Goal: Navigation & Orientation: Find specific page/section

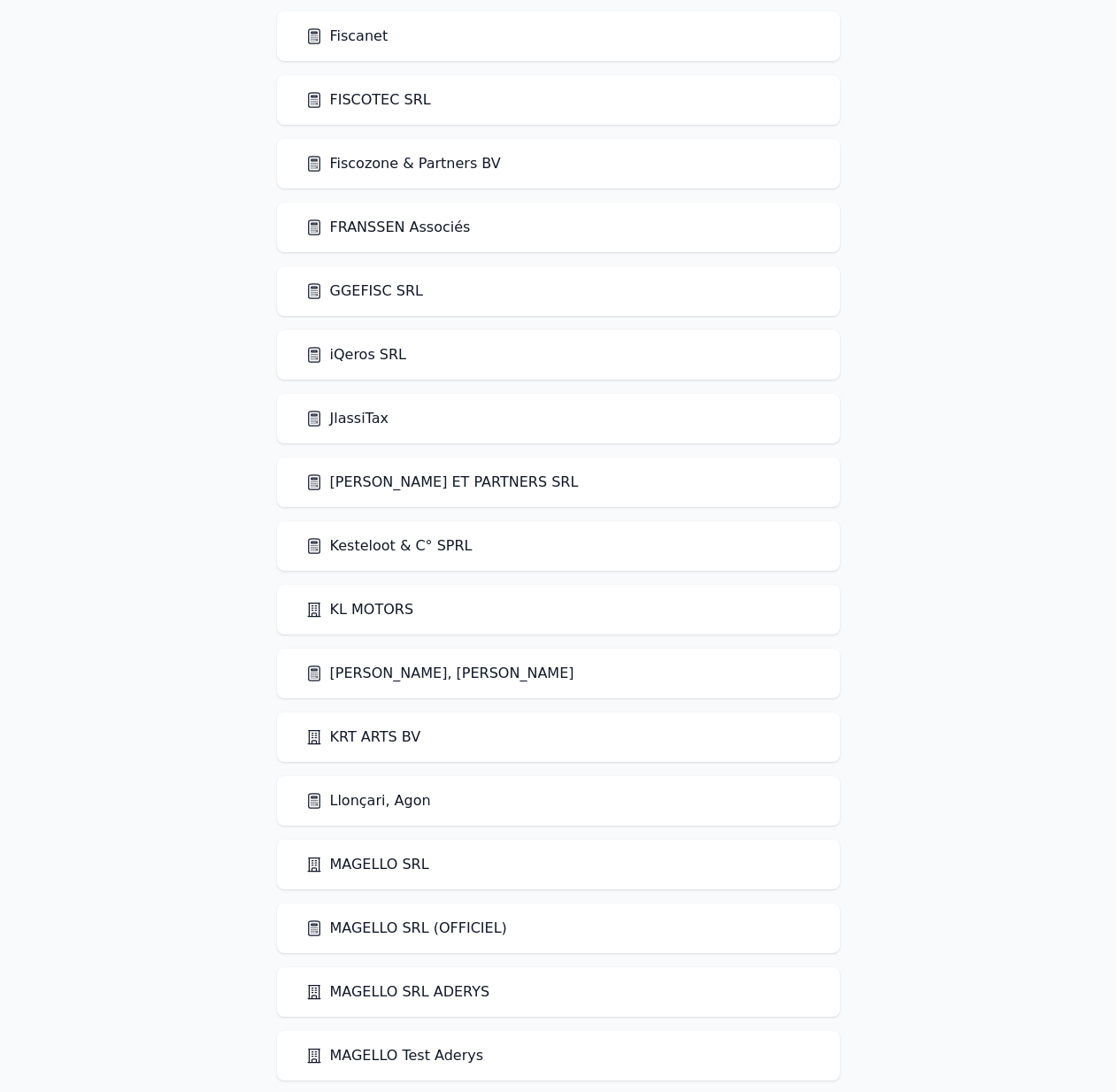
scroll to position [2312, 0]
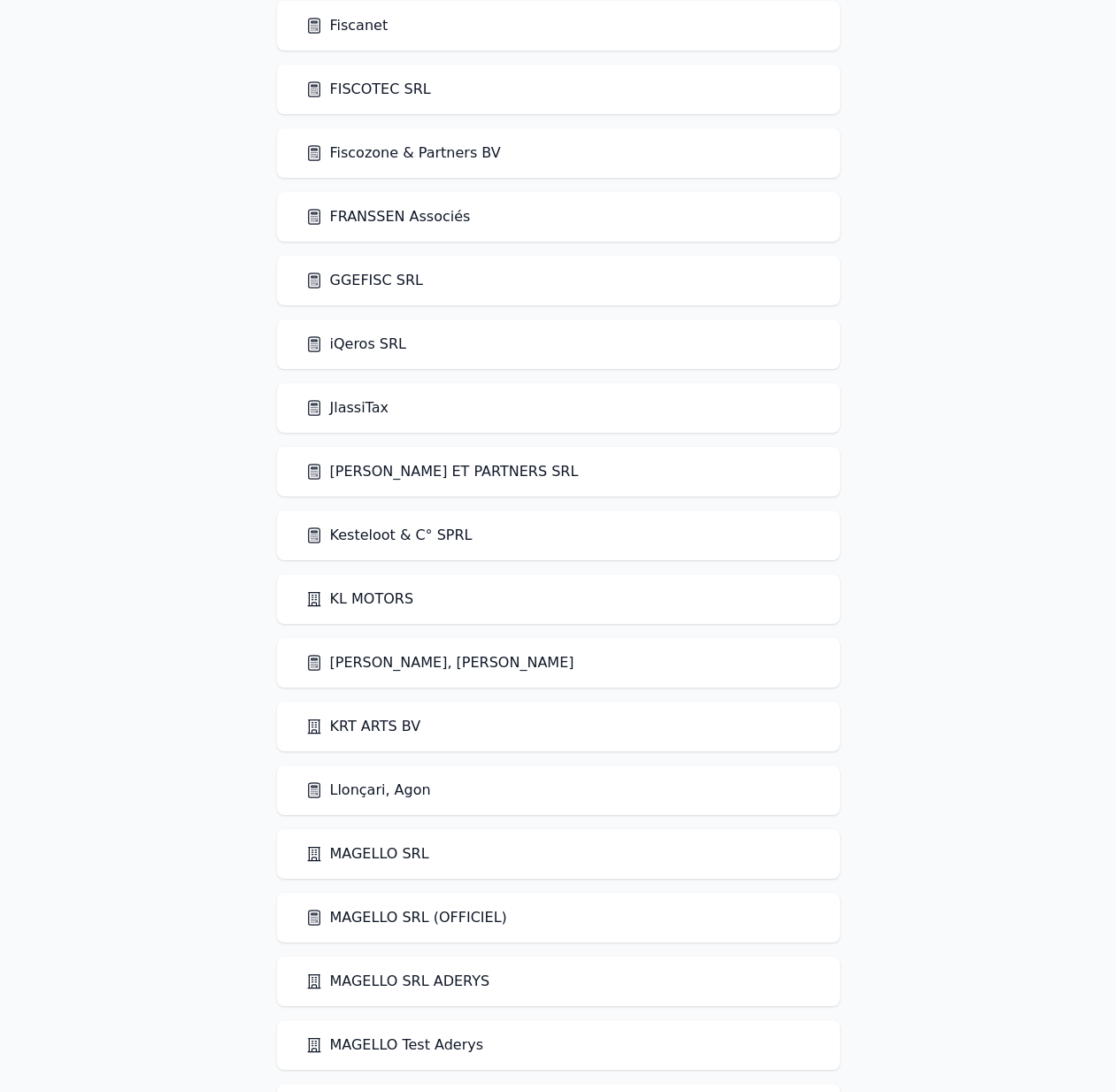
click at [389, 524] on div "Kesteloot & C° SPRL" at bounding box center [558, 535] width 563 height 49
click at [399, 534] on link "Kesteloot & C° SPRL" at bounding box center [389, 535] width 168 height 21
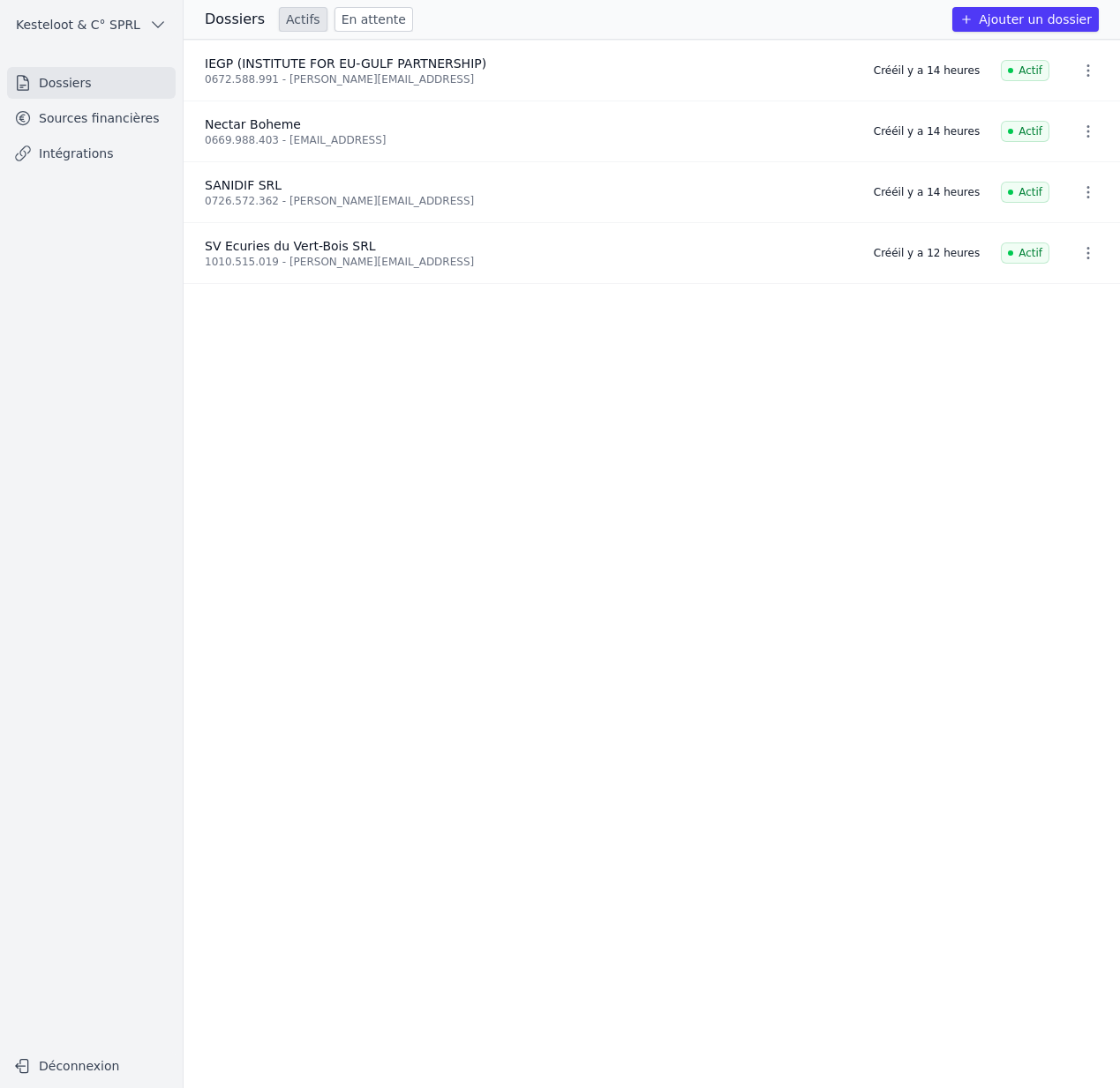
click at [125, 118] on link "Sources financières" at bounding box center [91, 118] width 168 height 32
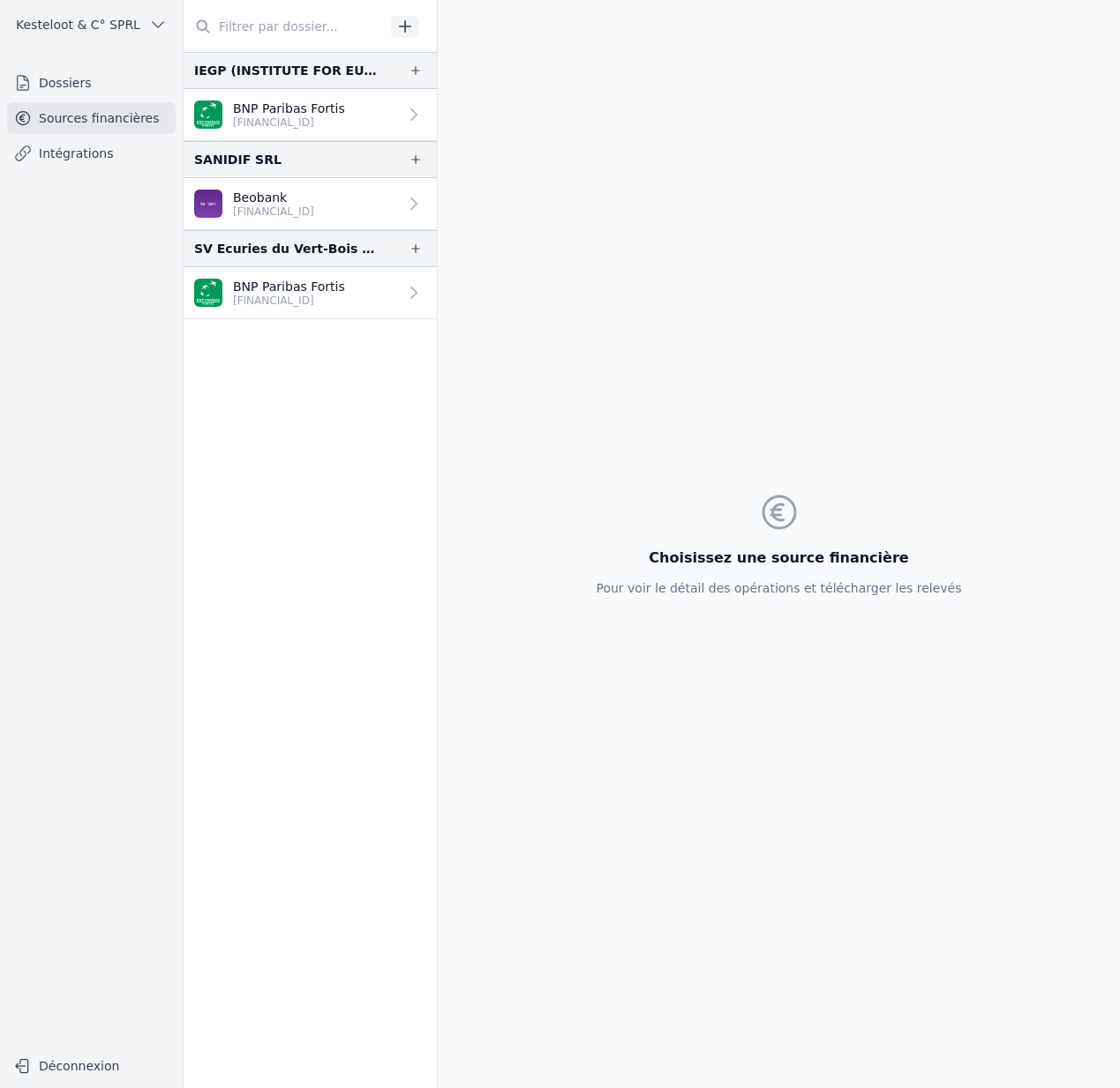
click at [345, 282] on link "BNP Paribas Fortis BE11 0019 8173 4248" at bounding box center [310, 293] width 254 height 52
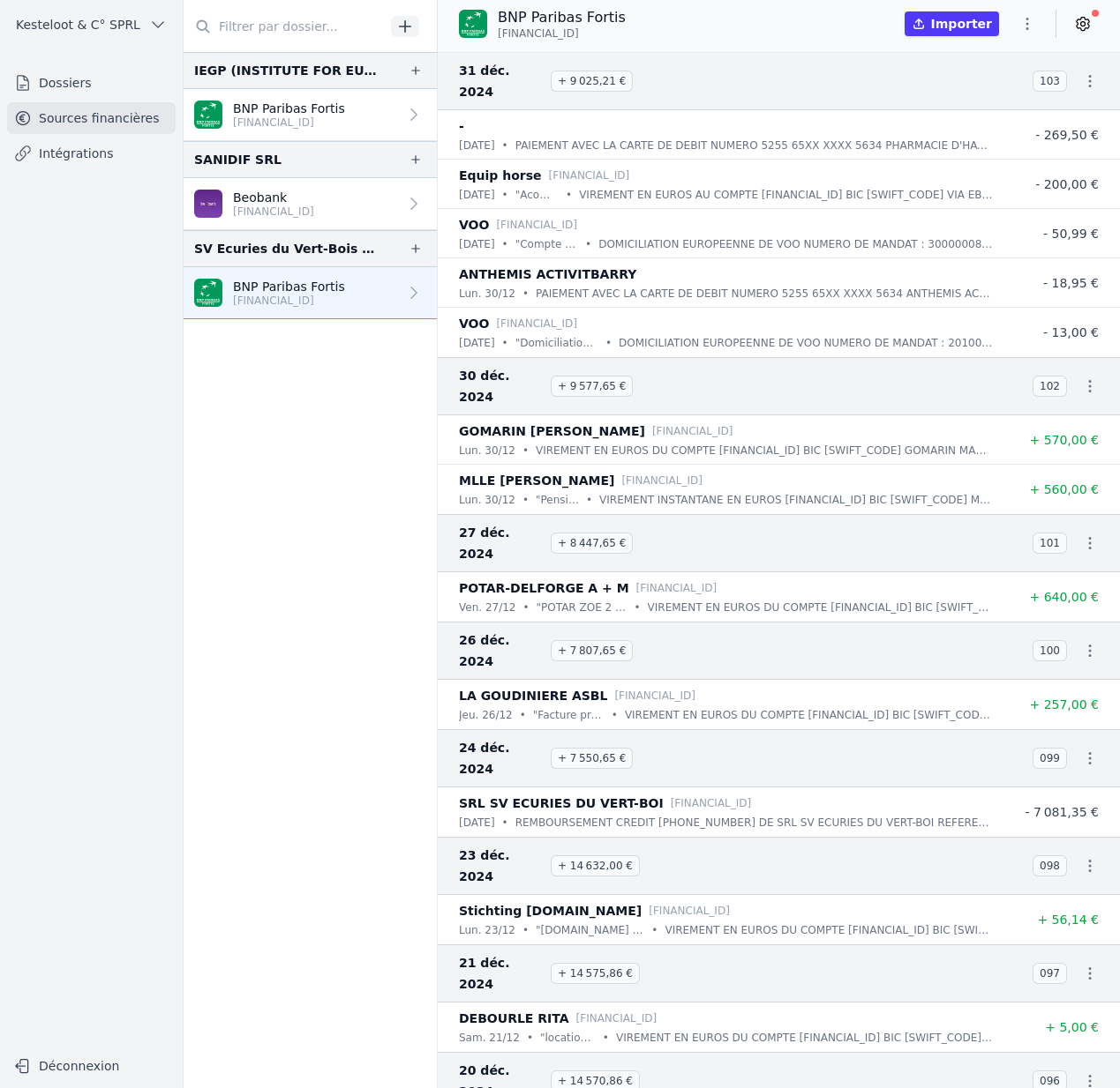
click at [344, 122] on p "[FINANCIAL_ID]" at bounding box center [289, 122] width 112 height 14
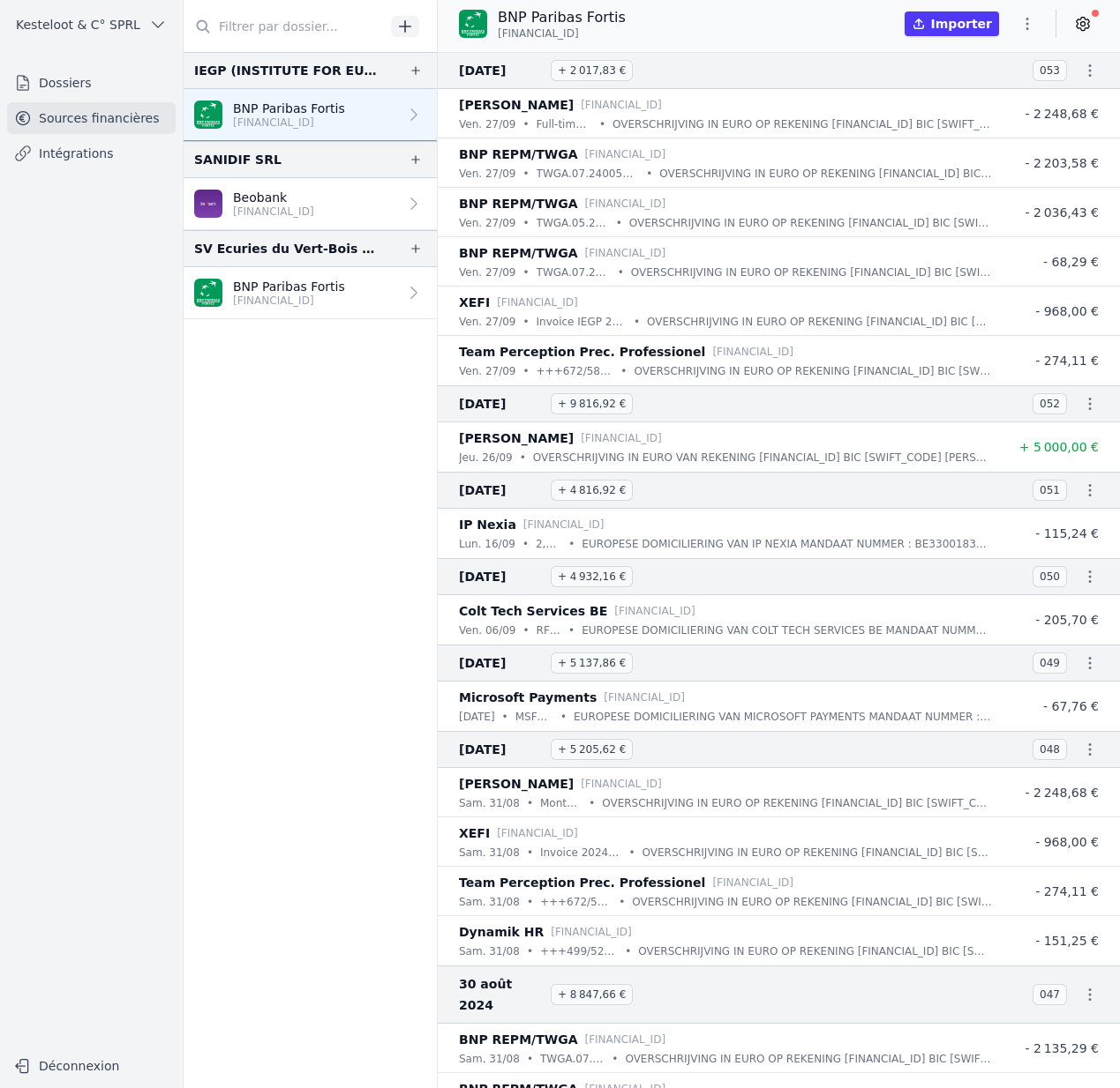
click at [314, 201] on p "Beobank" at bounding box center [273, 197] width 81 height 18
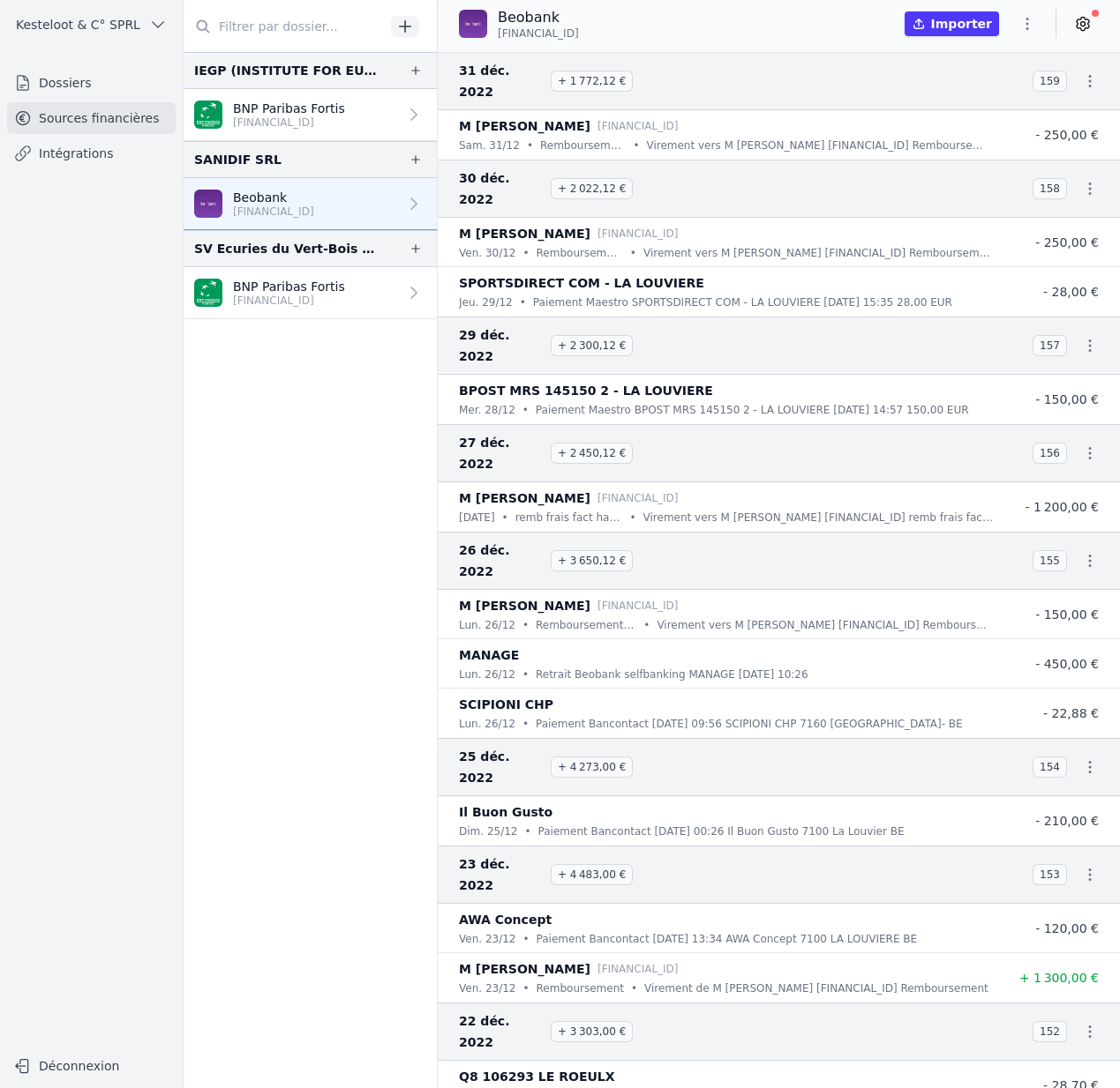
click at [281, 294] on p "[FINANCIAL_ID]" at bounding box center [289, 300] width 112 height 14
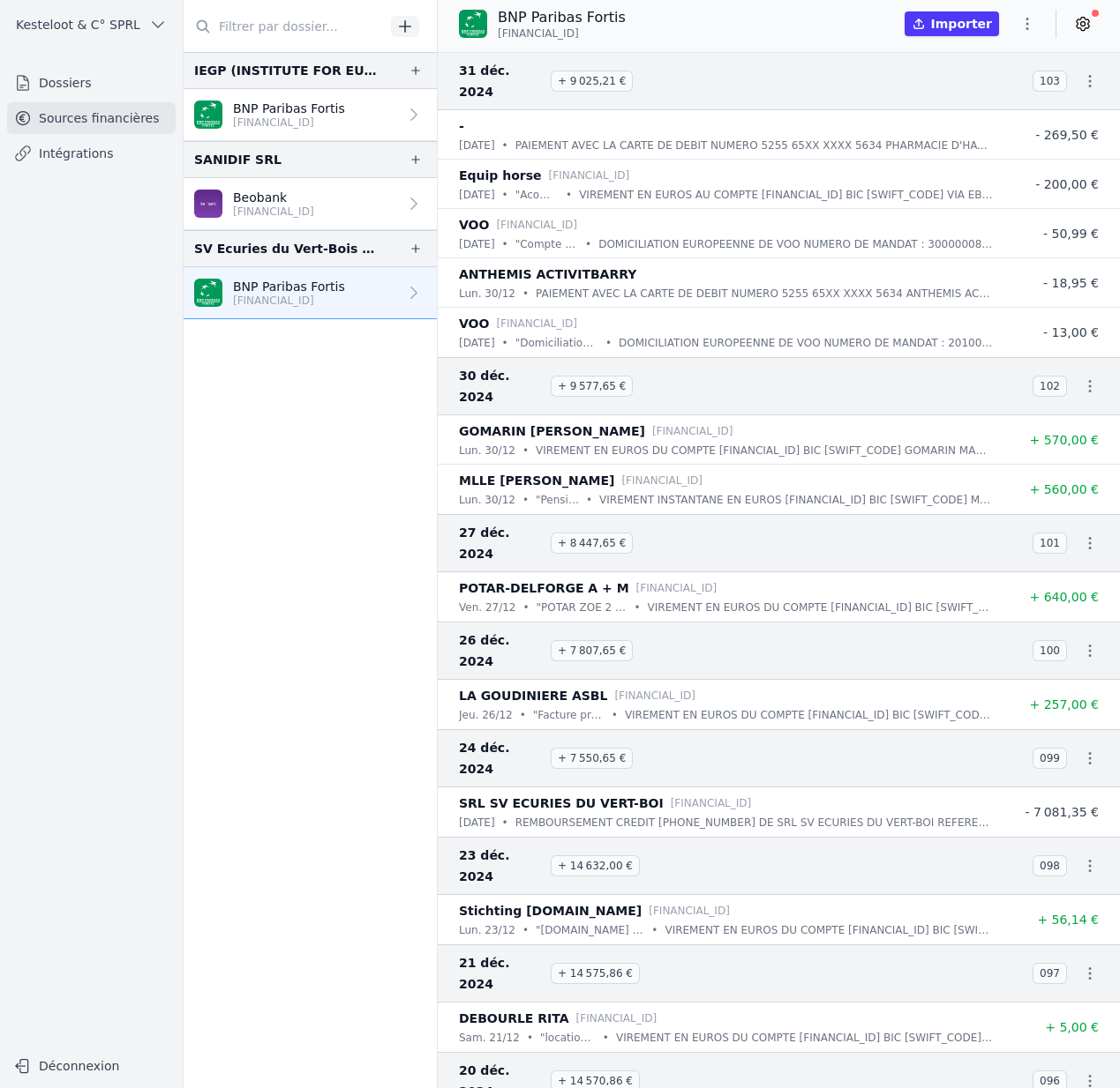
click at [287, 196] on p "Beobank" at bounding box center [273, 197] width 81 height 18
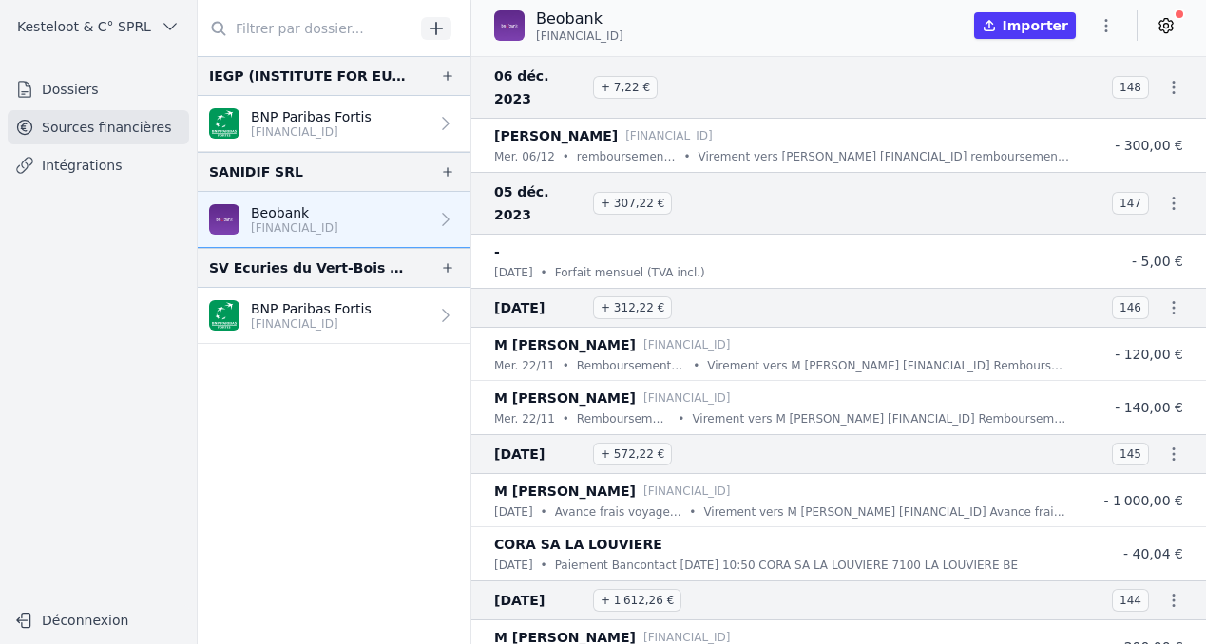
click at [277, 452] on nav "IEGP (INSTITUTE FOR EU-GULF PARTNERSHIP) BNP Paribas Fortis BE33 0018 3175 2646…" at bounding box center [334, 350] width 273 height 588
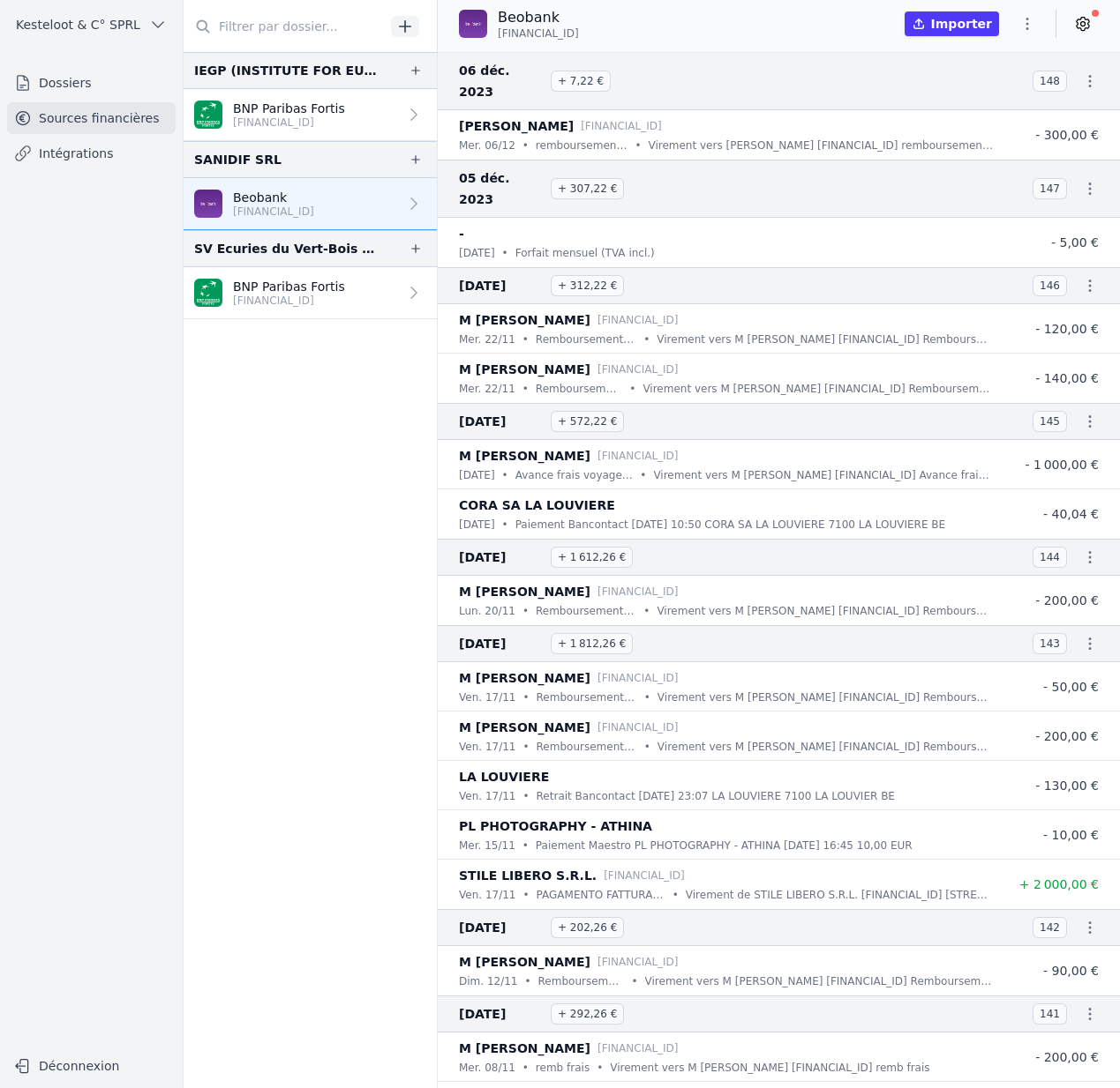
click at [283, 120] on p "[FINANCIAL_ID]" at bounding box center [289, 122] width 112 height 14
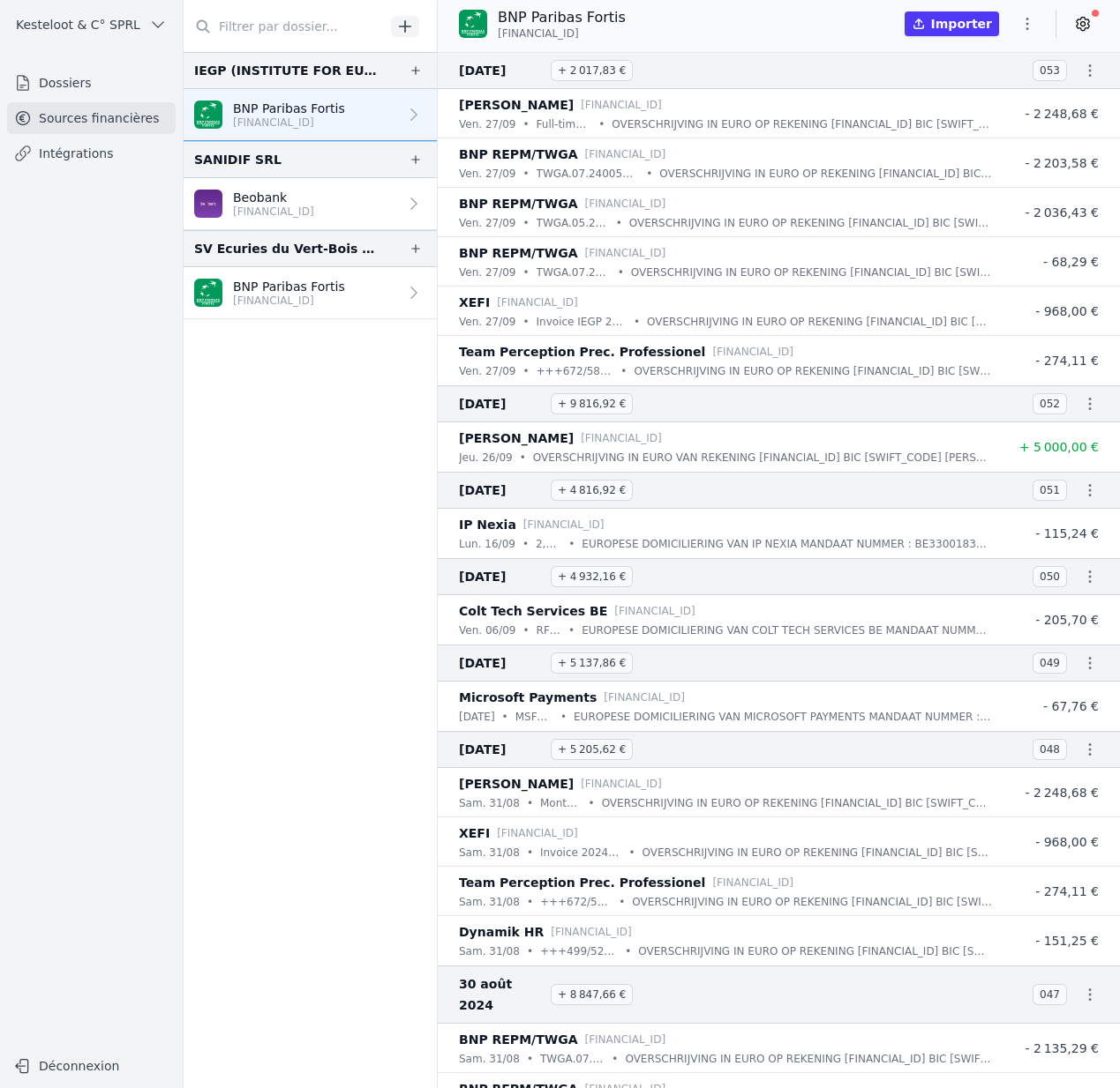
click at [275, 203] on p "Beobank" at bounding box center [273, 197] width 81 height 18
